Goal: Task Accomplishment & Management: Use online tool/utility

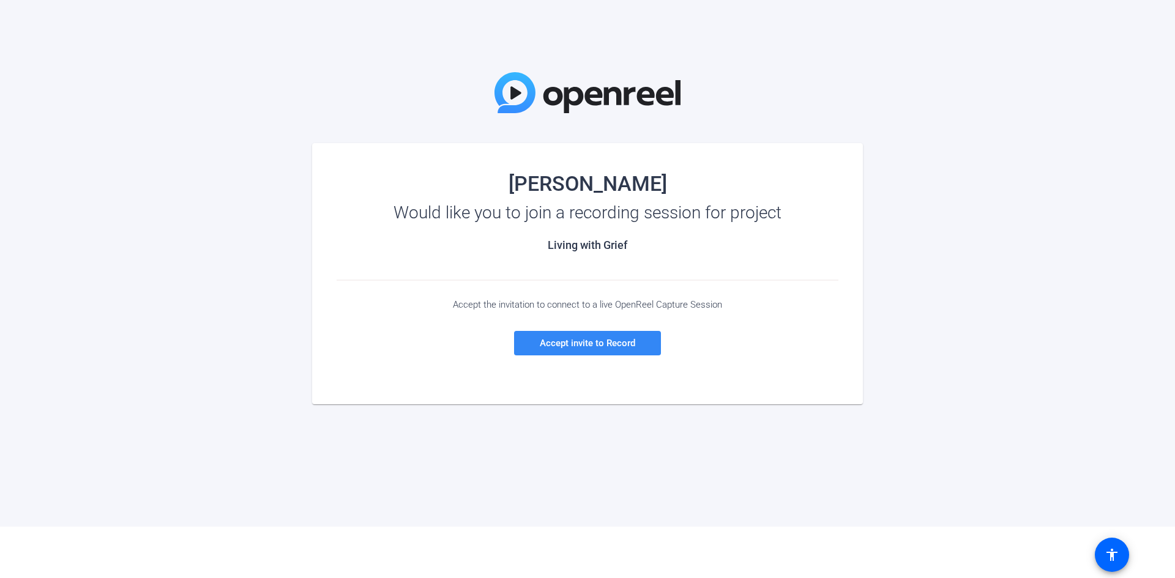
click at [578, 343] on span "Accept invite to Record" at bounding box center [587, 343] width 95 height 11
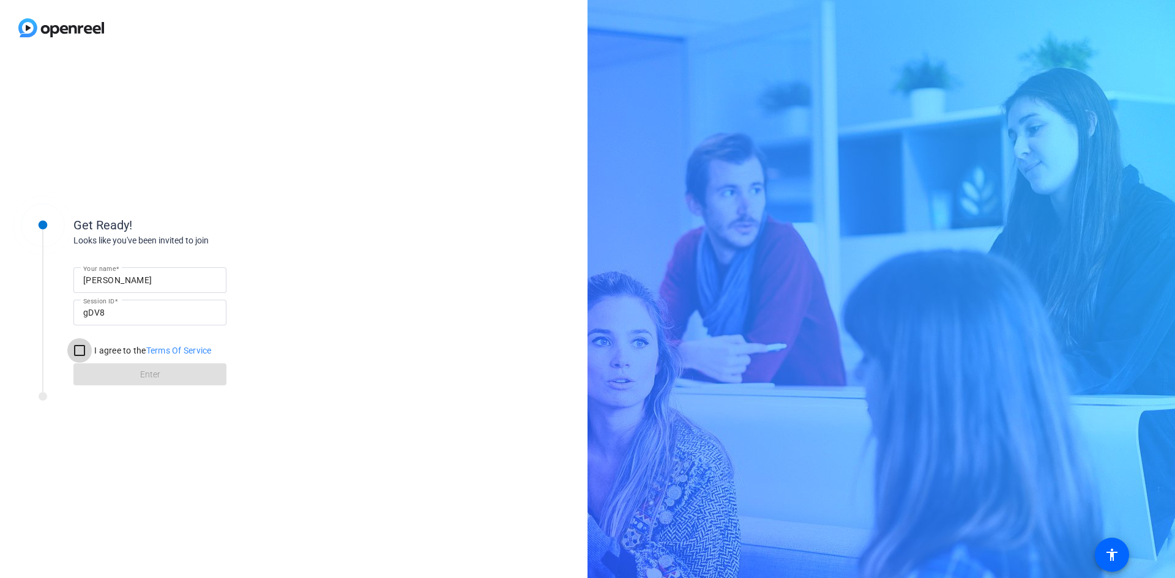
click at [80, 353] on input "I agree to the Terms Of Service" at bounding box center [79, 350] width 24 height 24
checkbox input "true"
click at [178, 370] on span at bounding box center [149, 374] width 153 height 29
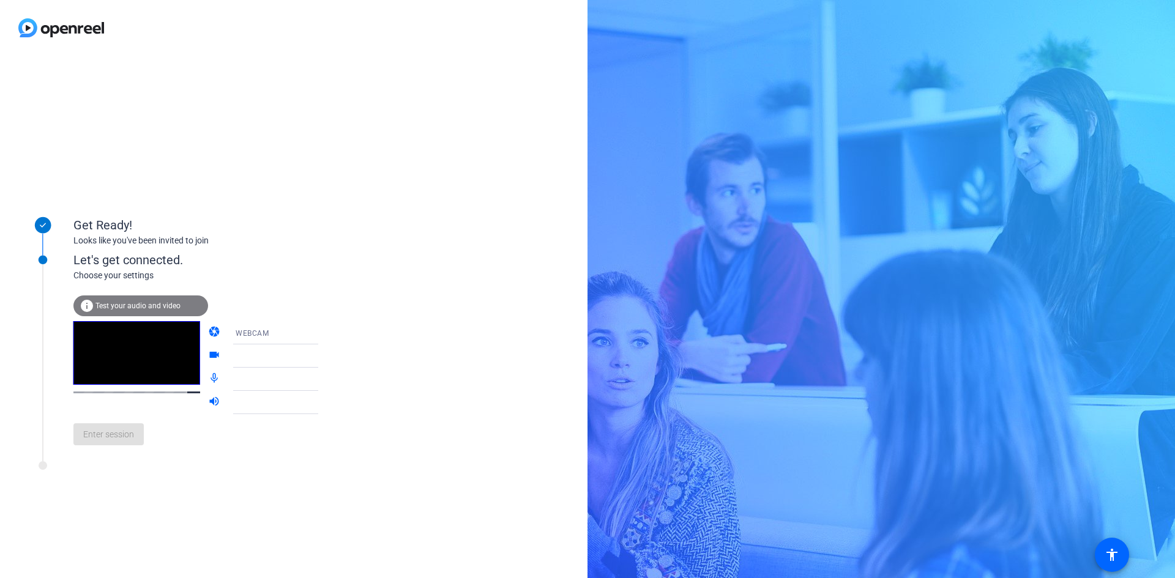
click at [88, 304] on mat-icon "info" at bounding box center [87, 306] width 15 height 15
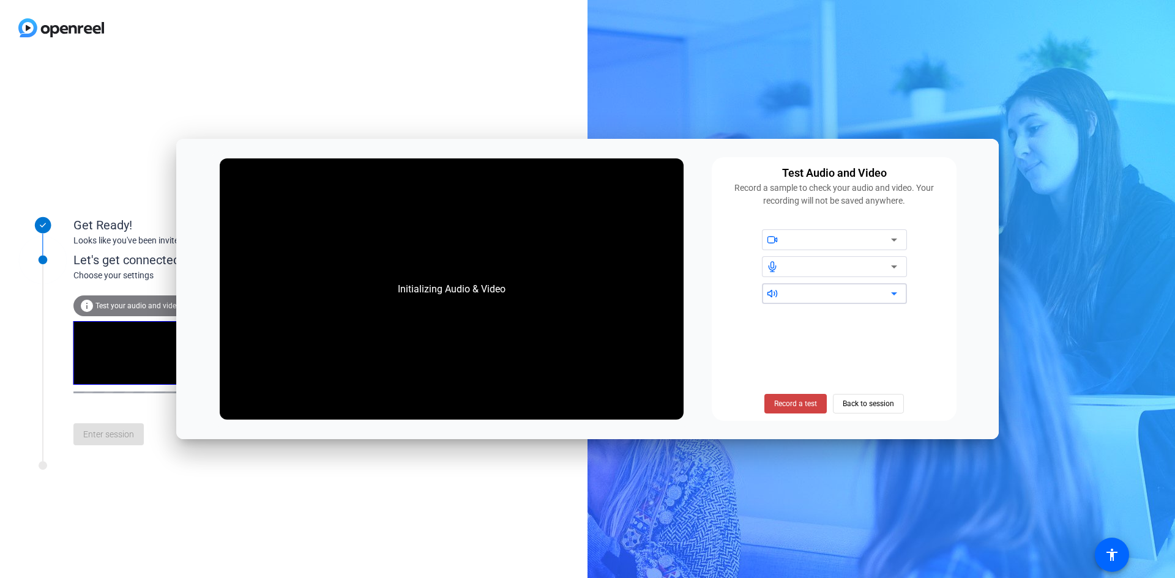
click at [891, 293] on icon at bounding box center [894, 294] width 6 height 3
click at [787, 297] on div at bounding box center [774, 293] width 25 height 11
click at [786, 296] on div at bounding box center [774, 293] width 25 height 11
click at [805, 404] on span "Record a test" at bounding box center [795, 403] width 43 height 11
click at [806, 404] on span "Stop Testing (6s)" at bounding box center [796, 403] width 56 height 11
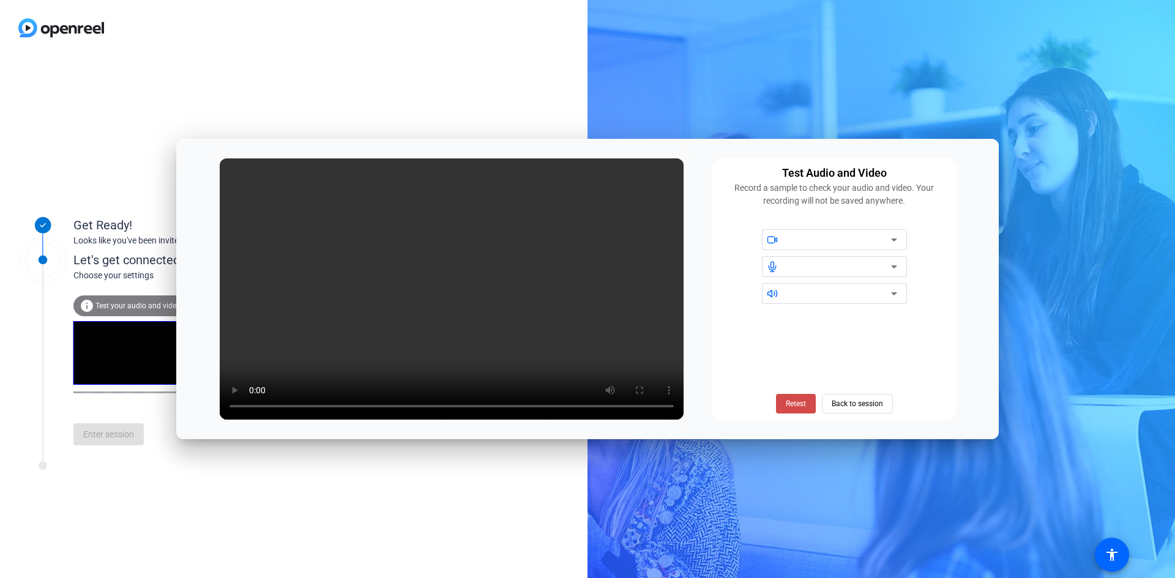
click at [798, 403] on span "Retest" at bounding box center [796, 403] width 20 height 11
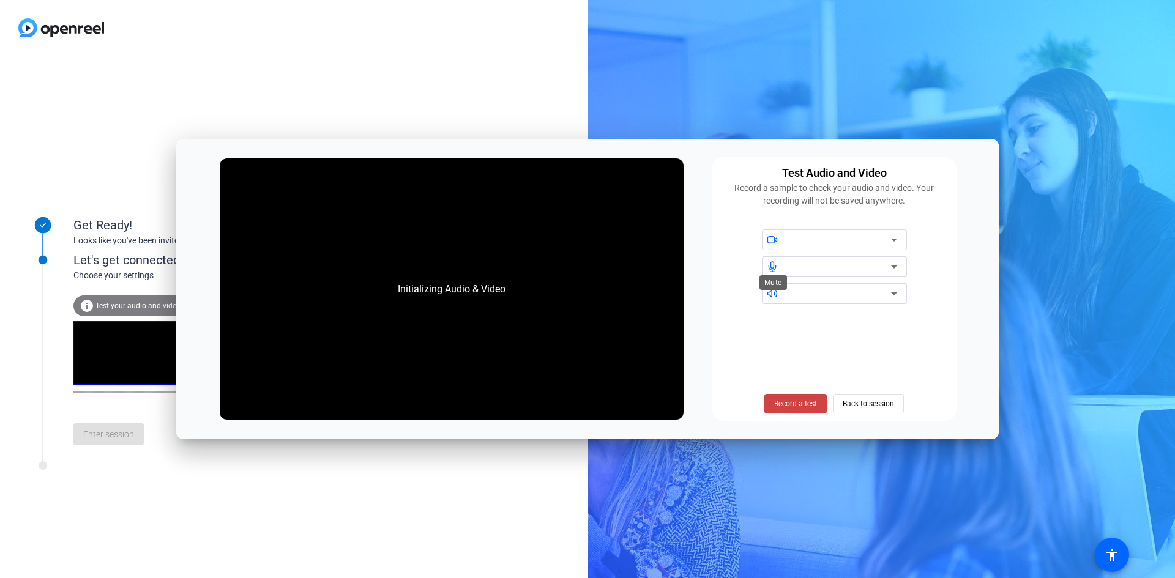
click at [770, 267] on icon at bounding box center [772, 266] width 11 height 11
click at [801, 402] on span "Record a test" at bounding box center [795, 403] width 43 height 11
click at [154, 491] on div "Get Ready! Looks like you've been invited to join Let's get connected. Choose y…" at bounding box center [294, 317] width 588 height 523
click at [784, 239] on span at bounding box center [773, 239] width 23 height 9
click at [895, 239] on icon at bounding box center [894, 240] width 15 height 15
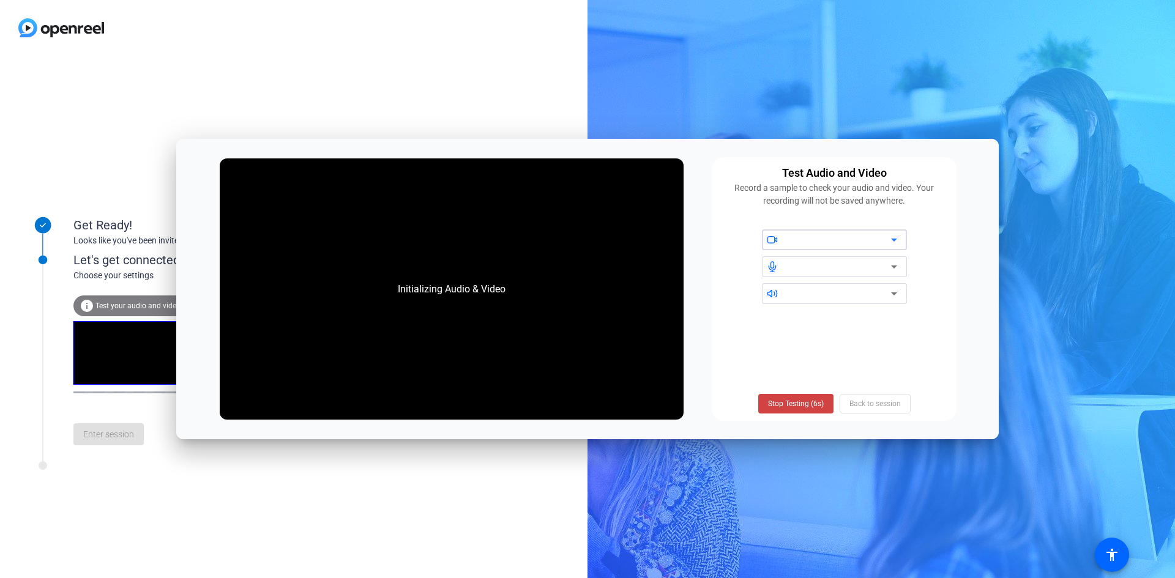
click at [894, 241] on icon at bounding box center [894, 240] width 6 height 3
click at [895, 267] on icon at bounding box center [894, 267] width 6 height 3
click at [894, 295] on icon at bounding box center [894, 294] width 6 height 3
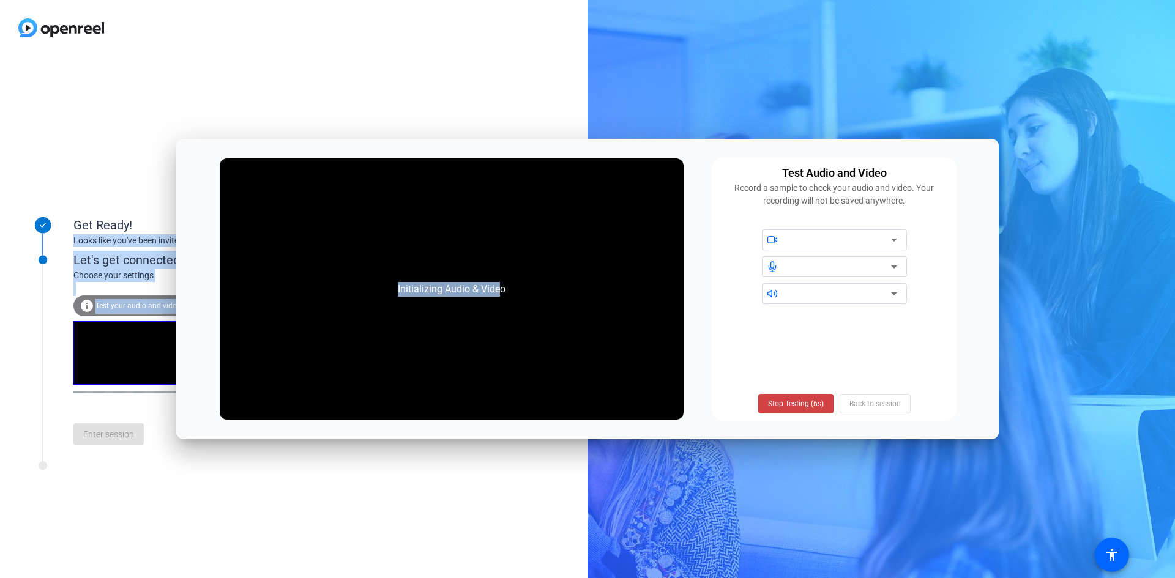
drag, startPoint x: 498, startPoint y: 148, endPoint x: 527, endPoint y: 138, distance: 31.0
click at [527, 138] on body "Accessibility Screen-Reader Guide, Feedback, and Issue Reporting | New window G…" at bounding box center [587, 289] width 1175 height 578
click at [132, 305] on span "Test your audio and video" at bounding box center [137, 306] width 85 height 9
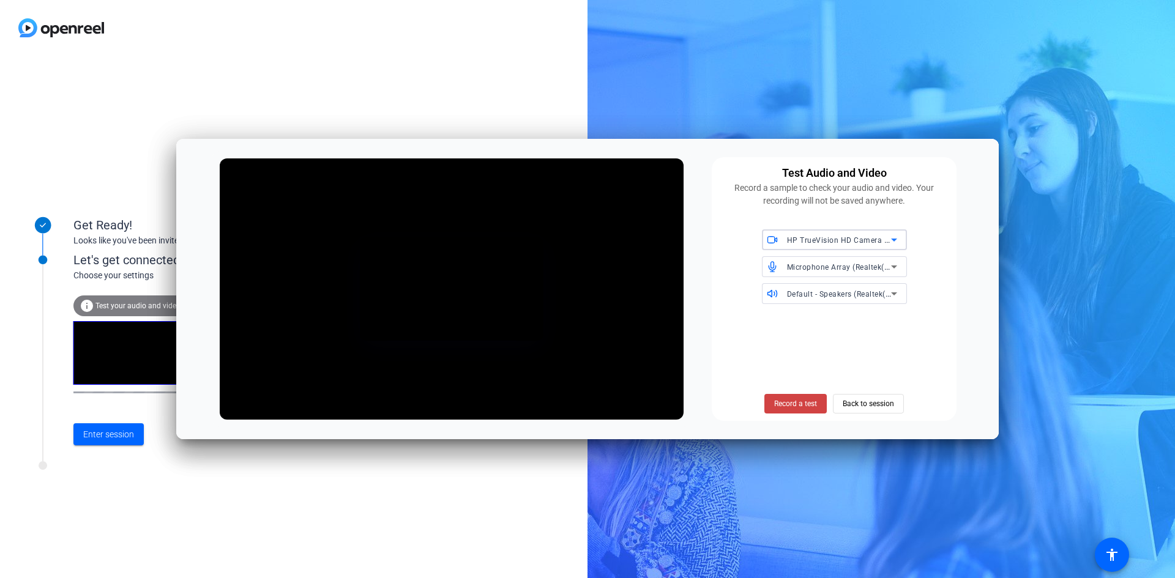
click at [894, 269] on icon at bounding box center [894, 267] width 6 height 3
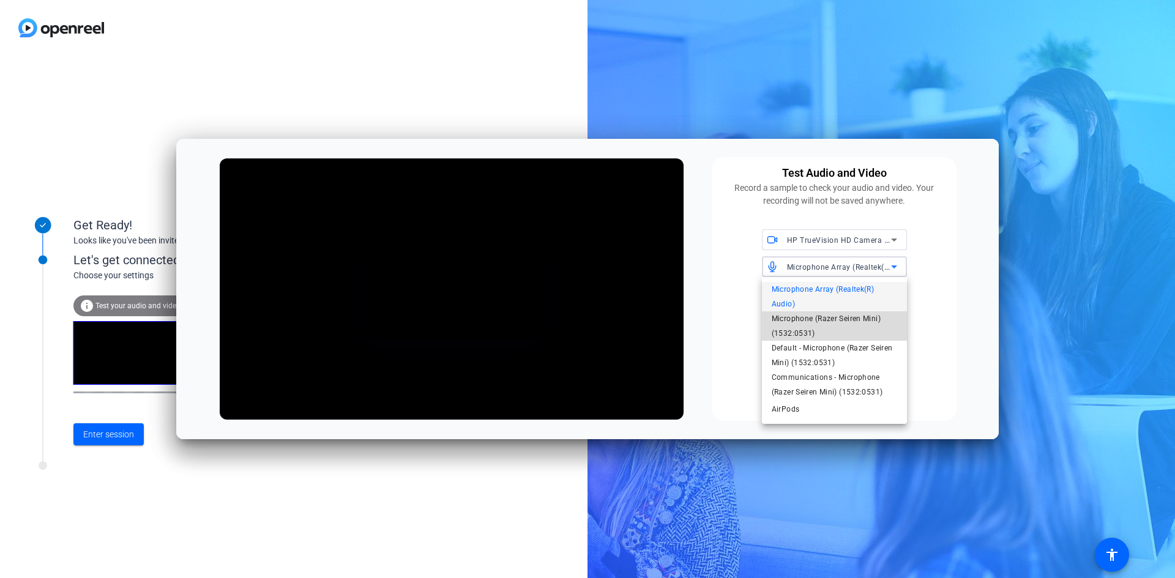
click at [850, 321] on span "Microphone (Razer Seiren Mini) (1532:0531)" at bounding box center [834, 326] width 125 height 29
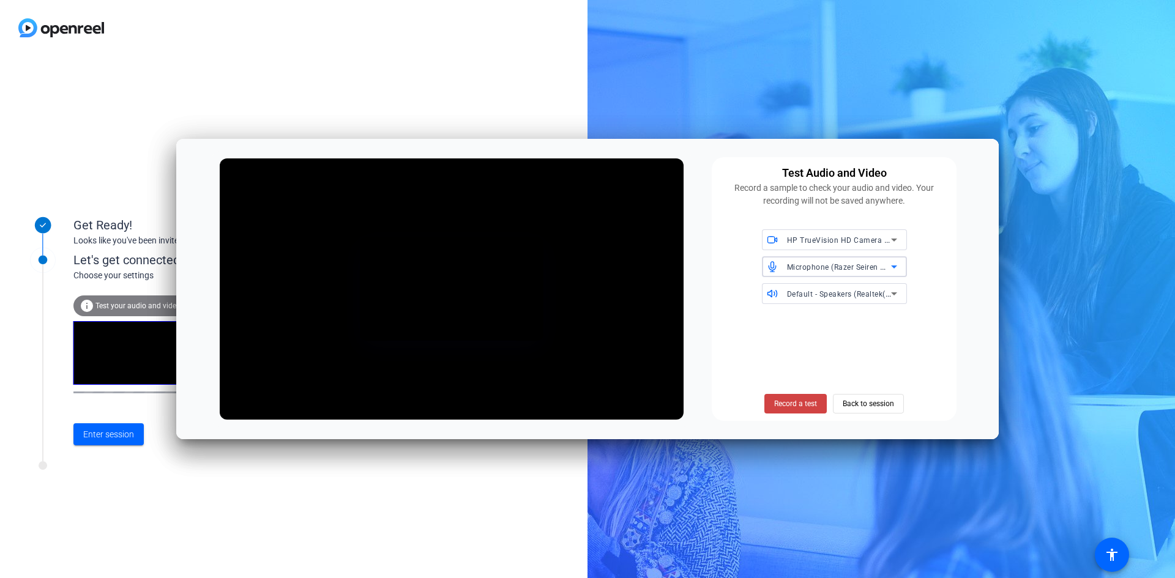
click at [891, 292] on icon at bounding box center [894, 293] width 15 height 15
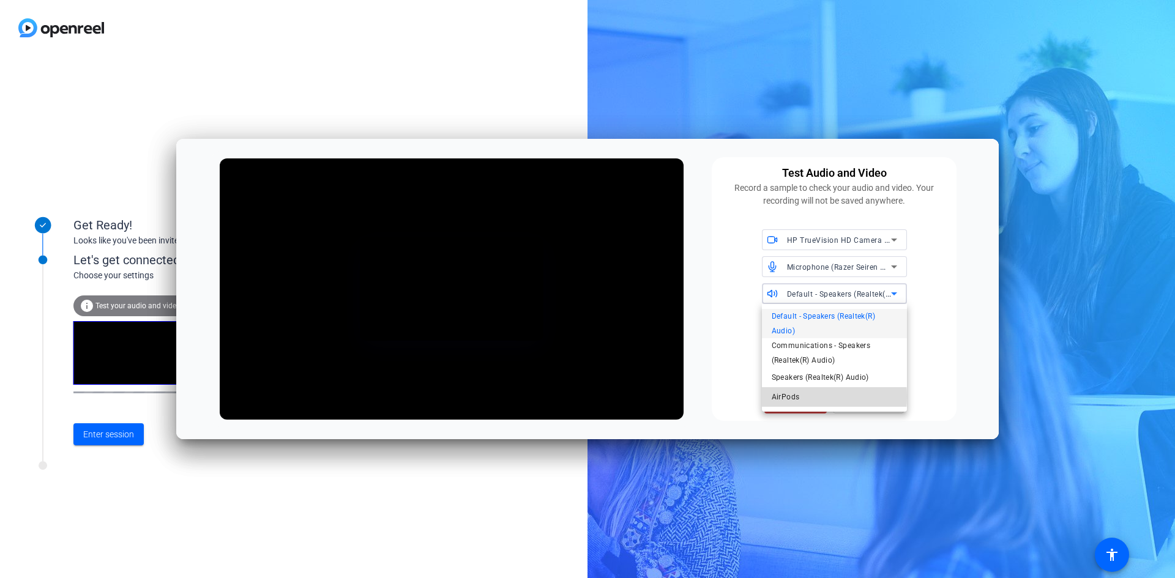
click at [783, 397] on span "AirPods" at bounding box center [786, 397] width 28 height 15
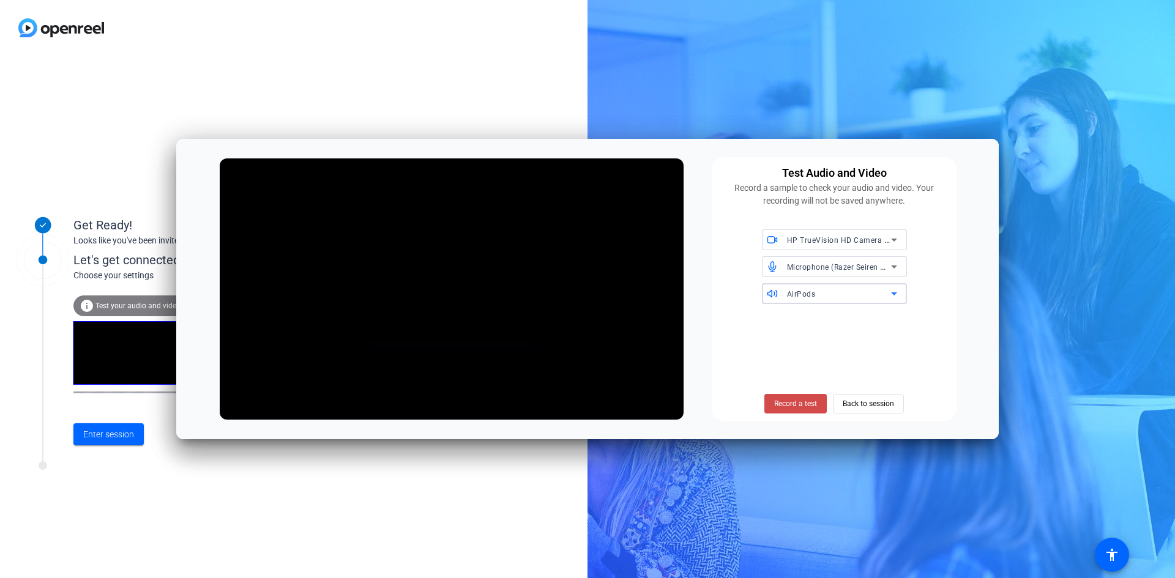
click at [786, 403] on span "Record a test" at bounding box center [795, 403] width 43 height 11
click at [892, 294] on icon at bounding box center [894, 294] width 6 height 3
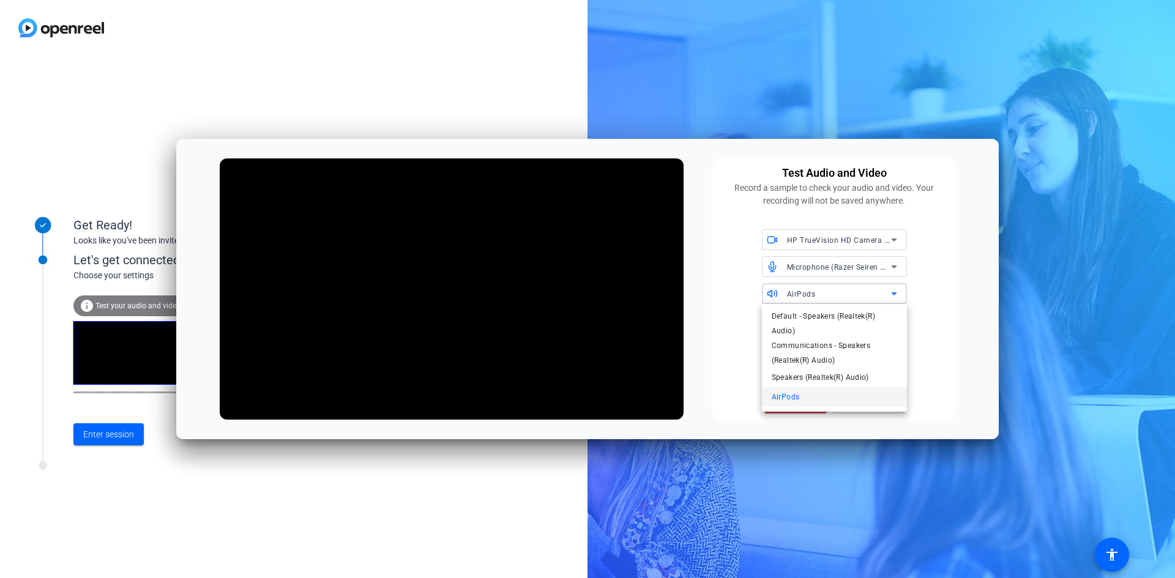
click at [805, 397] on mat-option "AirPods" at bounding box center [834, 397] width 145 height 20
click at [871, 404] on span "Back to session" at bounding box center [868, 403] width 51 height 23
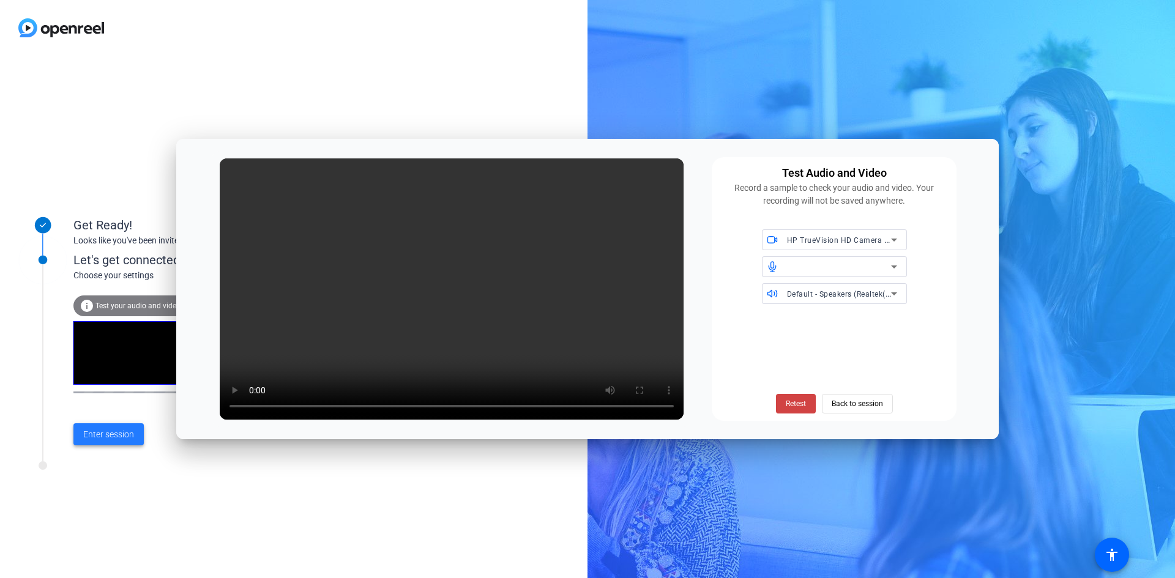
click at [119, 435] on span "Enter session" at bounding box center [108, 434] width 51 height 13
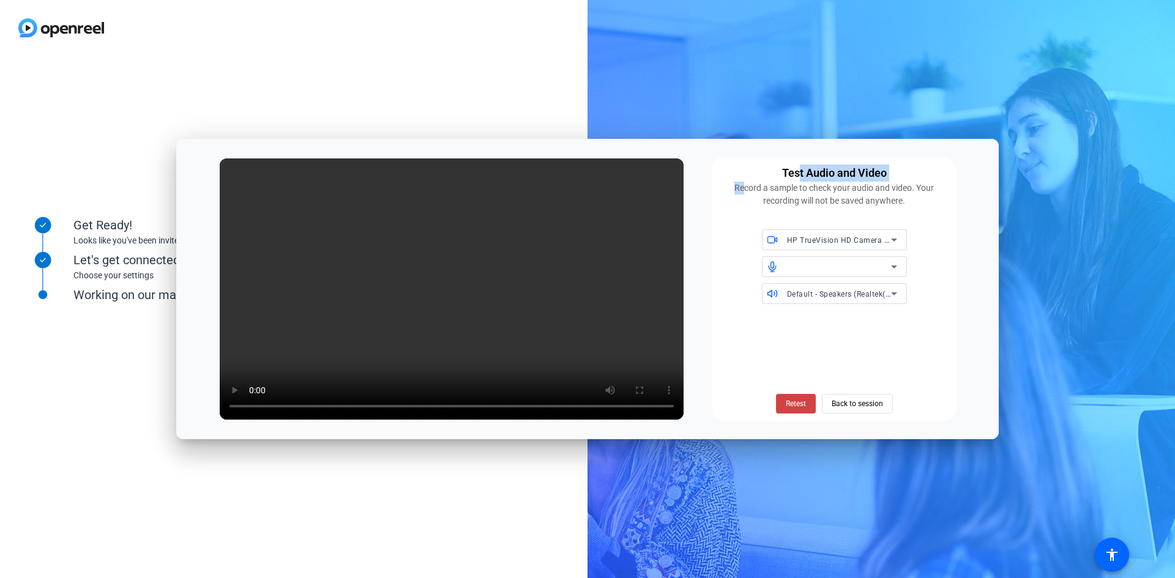
drag, startPoint x: 741, startPoint y: 158, endPoint x: 797, endPoint y: 160, distance: 55.8
click at [797, 160] on div "Test Audio and Video Record a sample to check your audio and video. Your record…" at bounding box center [834, 289] width 245 height 264
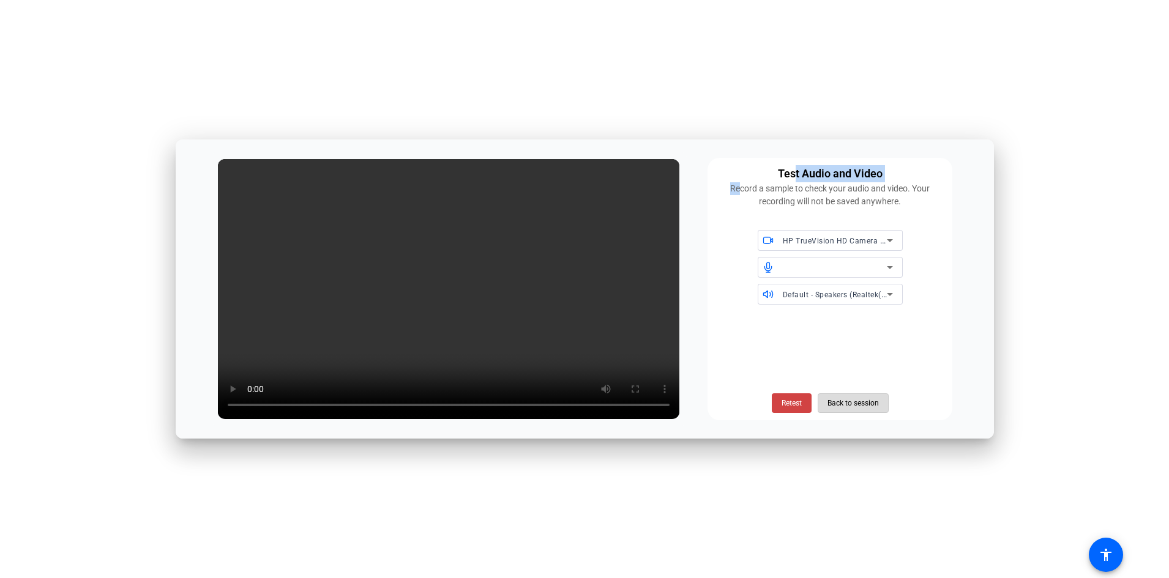
click at [850, 402] on span "Back to session" at bounding box center [853, 403] width 51 height 23
